Goal: Transaction & Acquisition: Download file/media

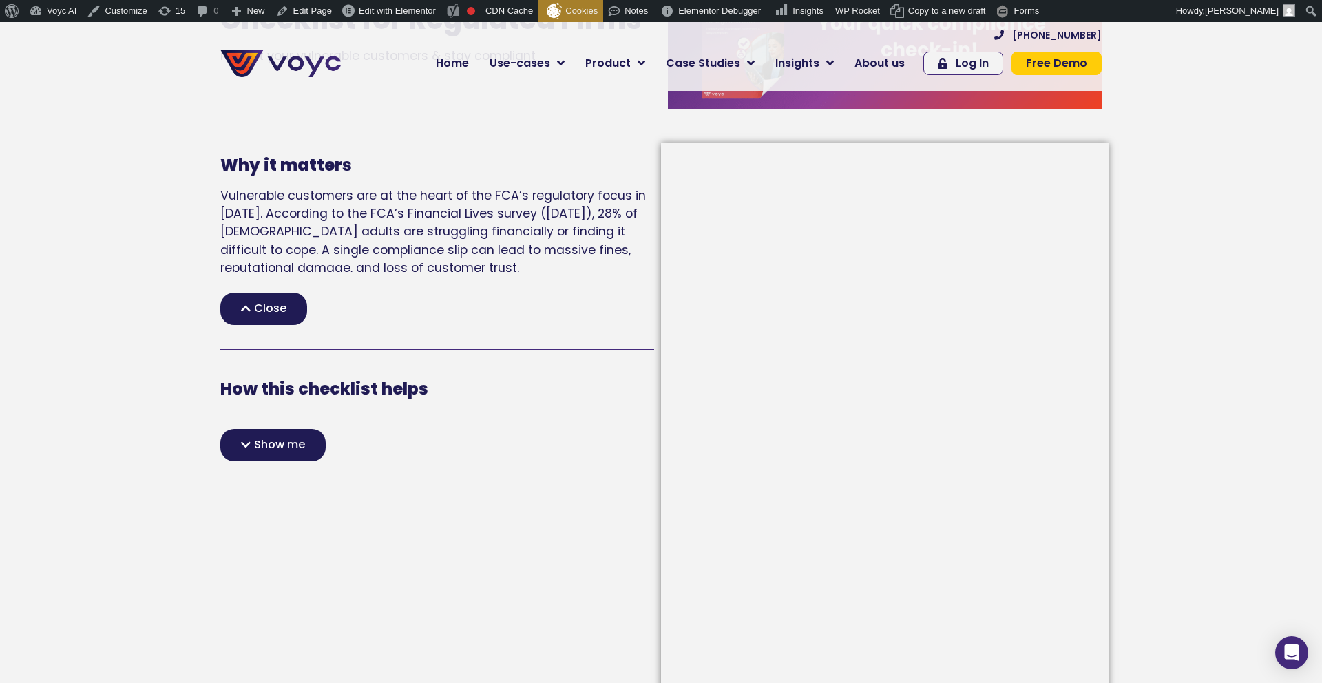
click at [264, 303] on span "Close" at bounding box center [270, 308] width 32 height 11
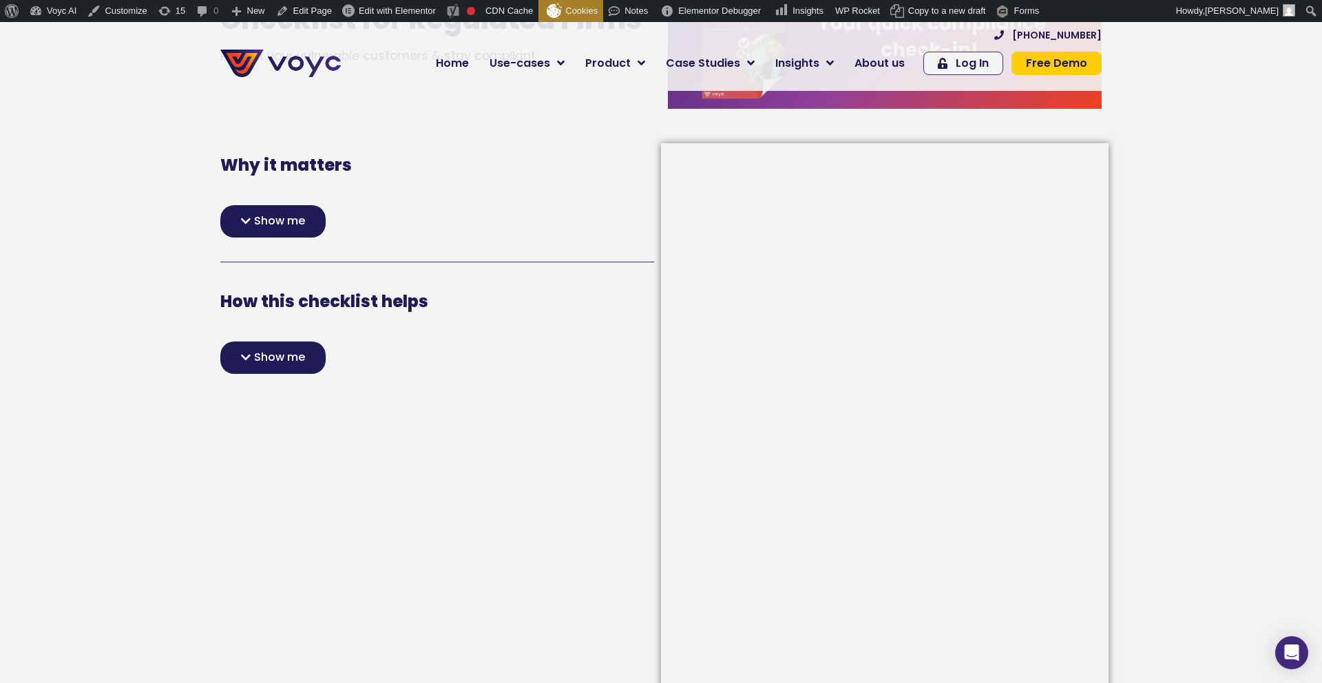
click at [264, 356] on span "Show me" at bounding box center [279, 357] width 51 height 11
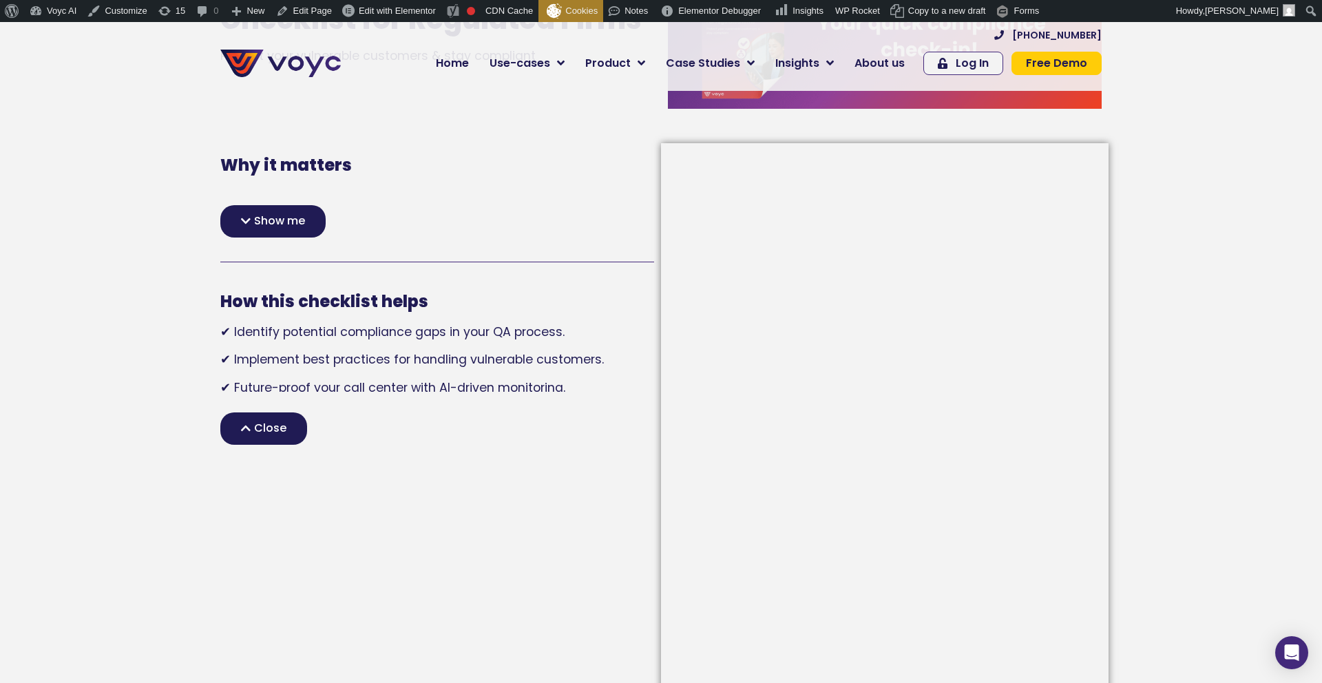
click at [269, 423] on span "Close" at bounding box center [270, 428] width 32 height 11
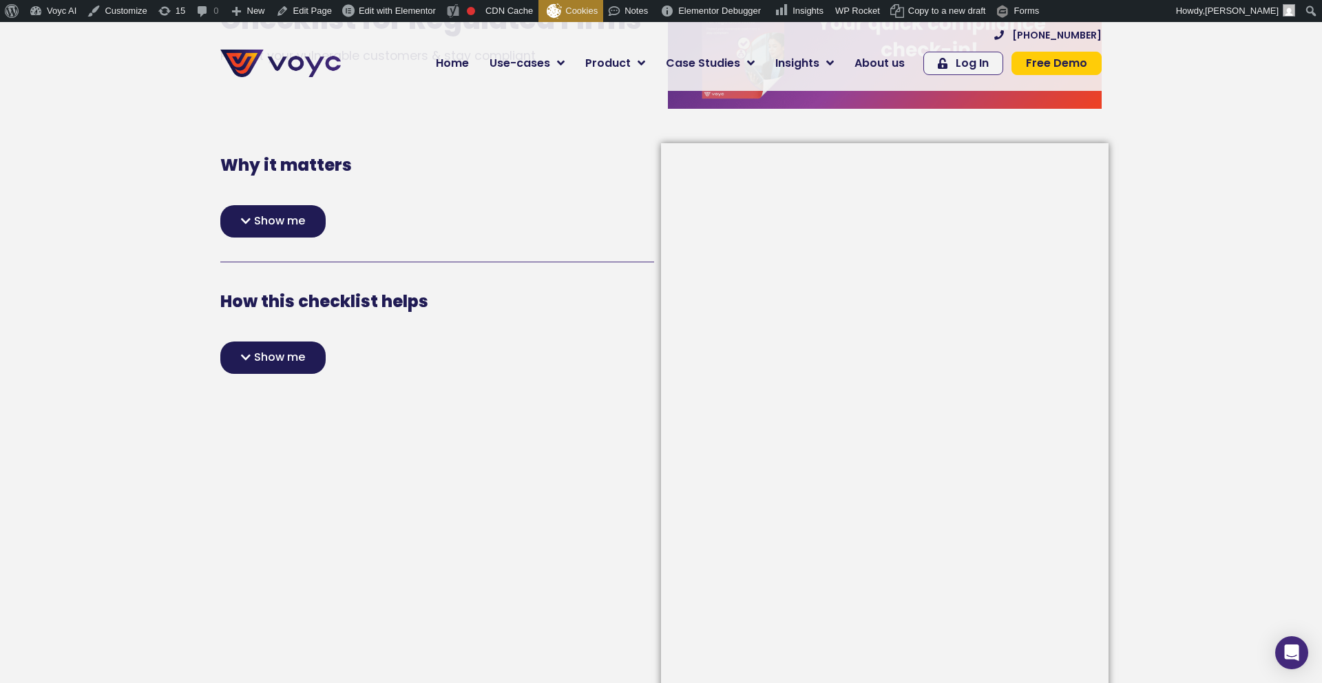
click at [262, 371] on div "Show me" at bounding box center [272, 357] width 105 height 32
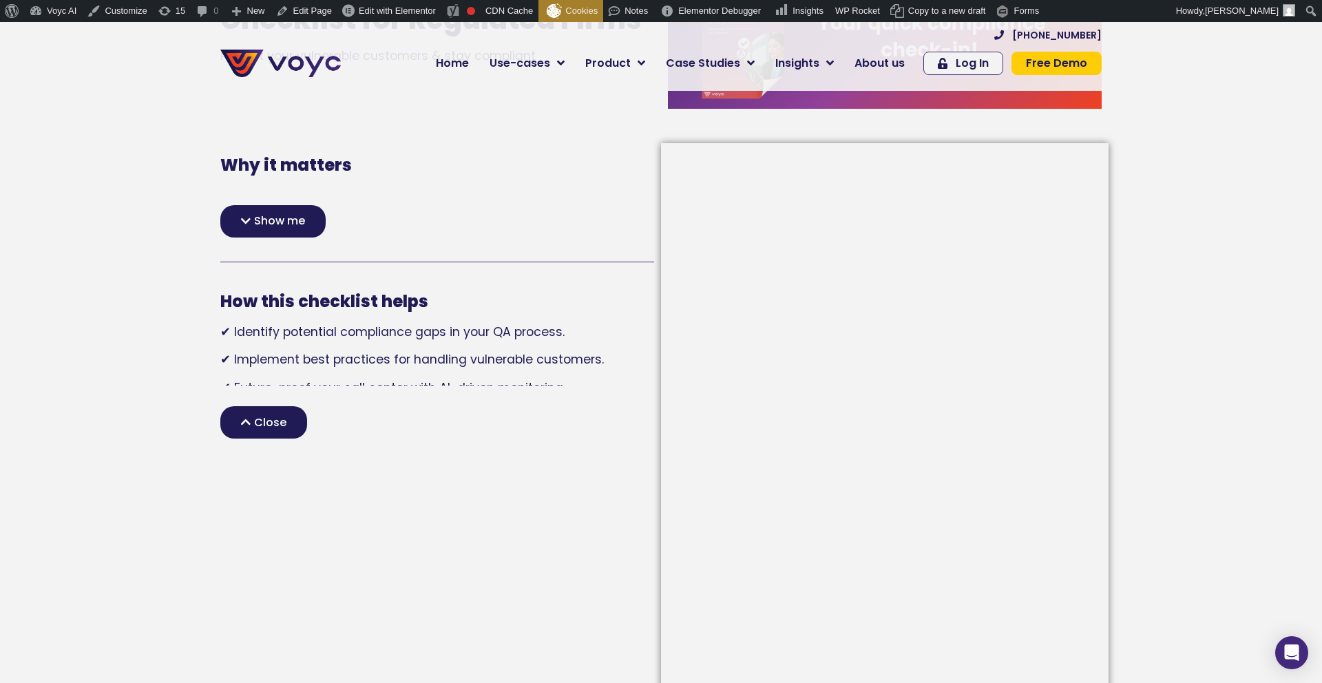
scroll to position [201, 0]
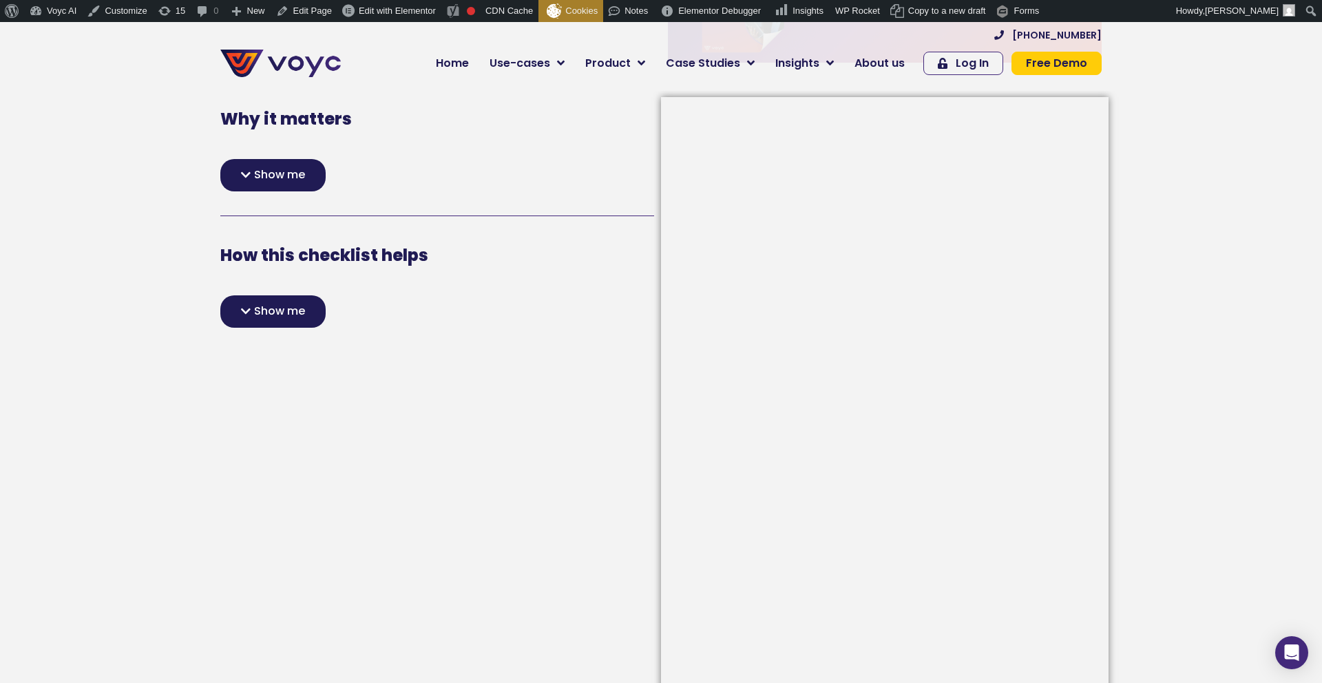
scroll to position [336, 0]
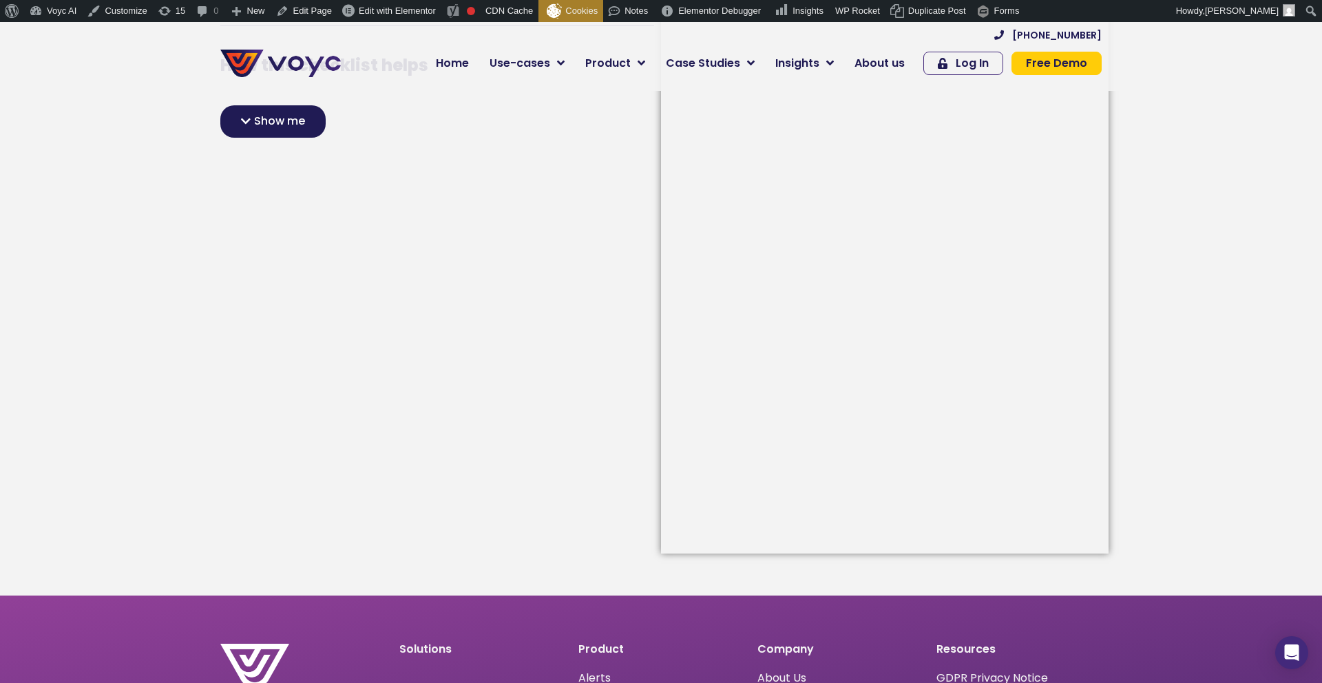
scroll to position [481, 0]
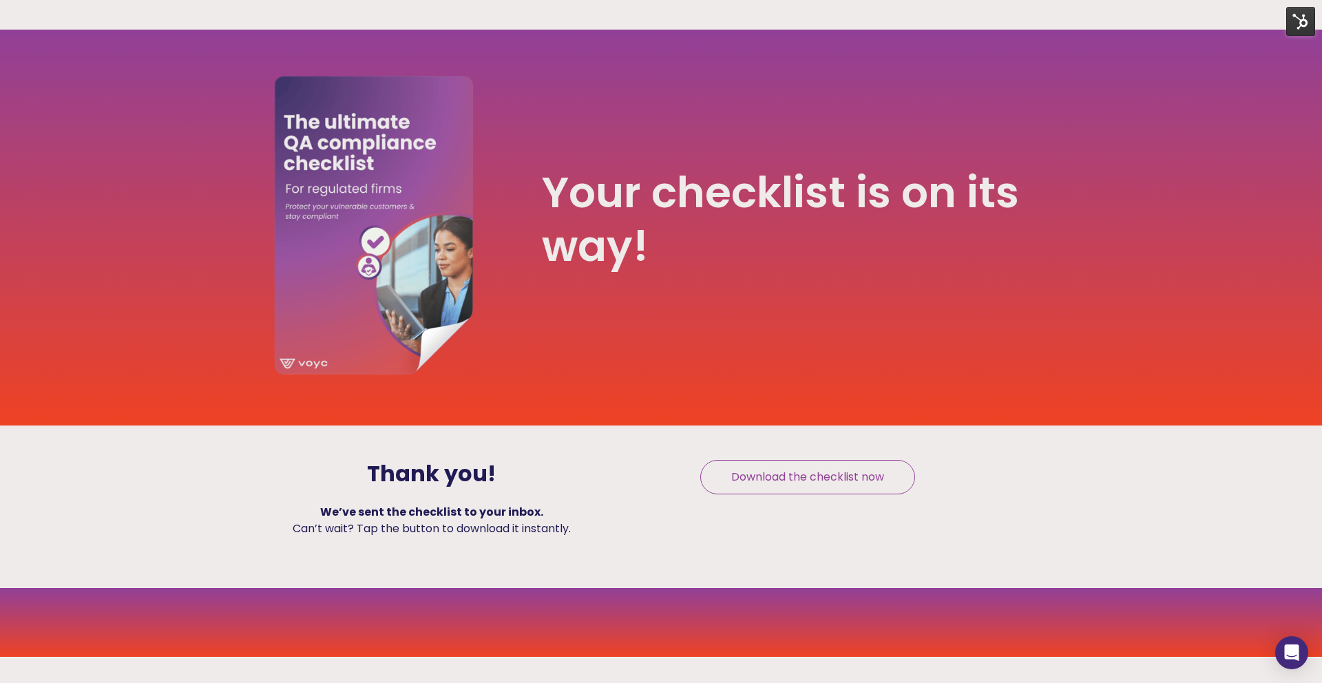
scroll to position [92, 0]
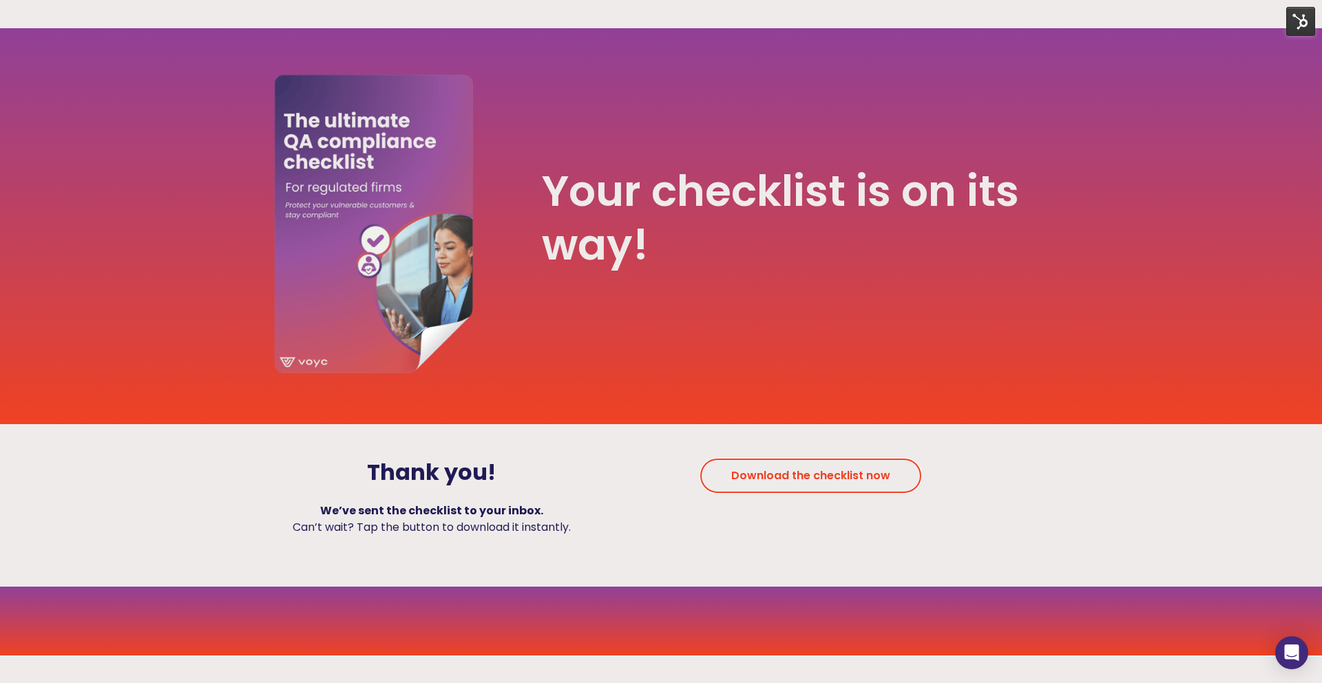
click at [768, 483] on link "Download the checklist now" at bounding box center [810, 475] width 221 height 34
